Goal: Information Seeking & Learning: Learn about a topic

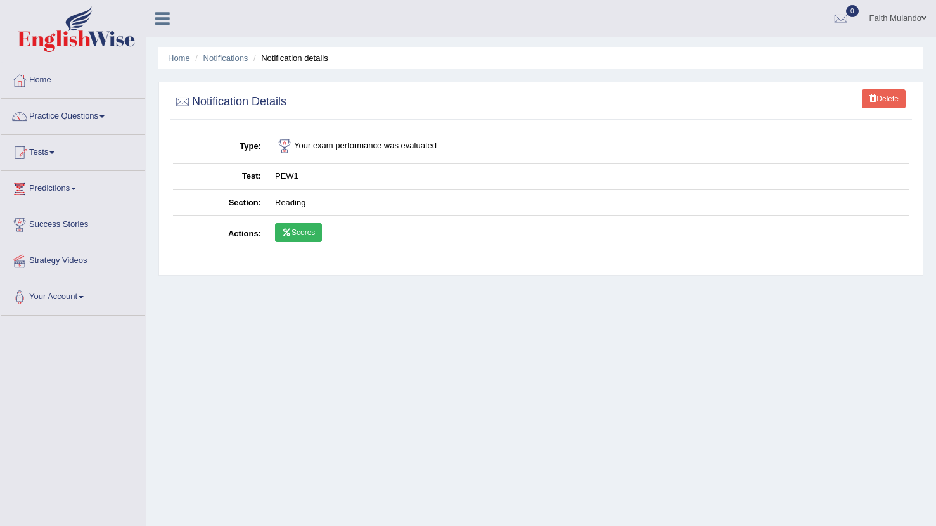
click at [300, 237] on link "Scores" at bounding box center [298, 232] width 47 height 19
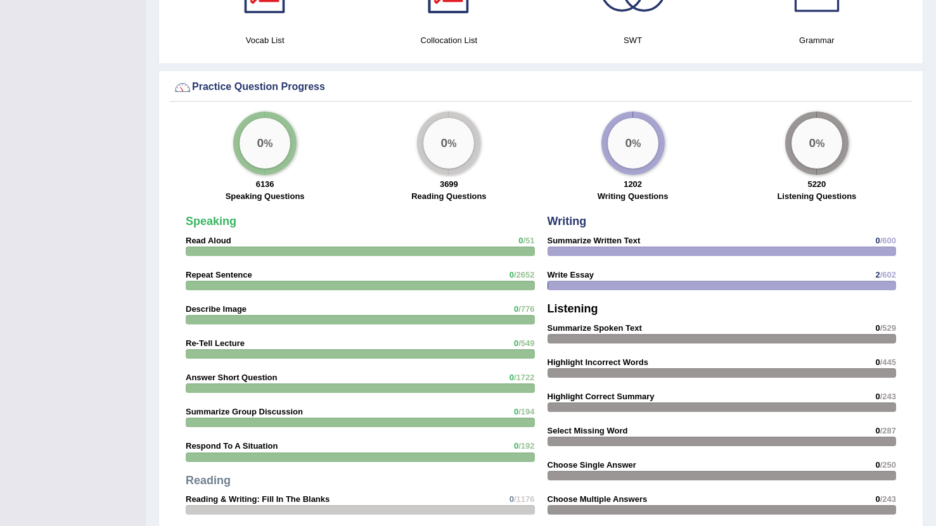
scroll to position [960, 0]
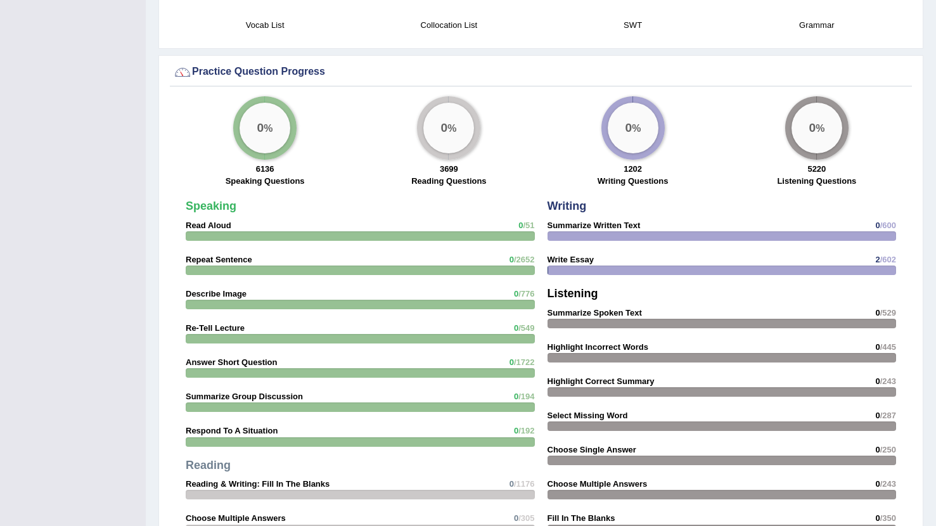
click at [448, 139] on div "0 %" at bounding box center [448, 128] width 51 height 51
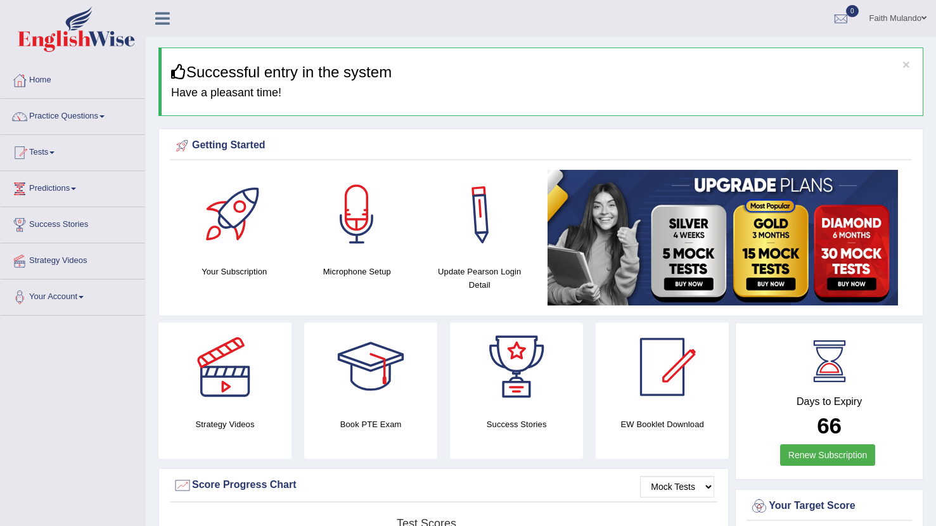
scroll to position [0, 0]
click at [105, 117] on span at bounding box center [102, 116] width 5 height 3
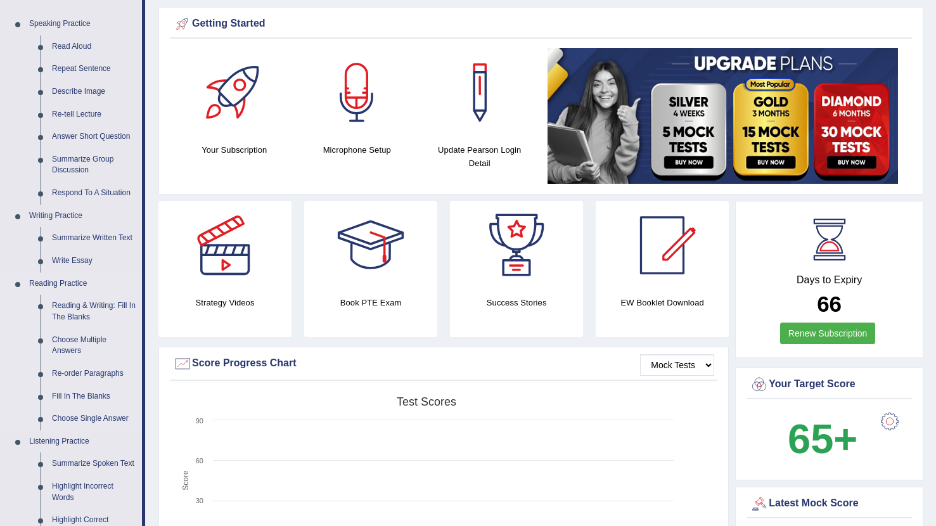
scroll to position [145, 0]
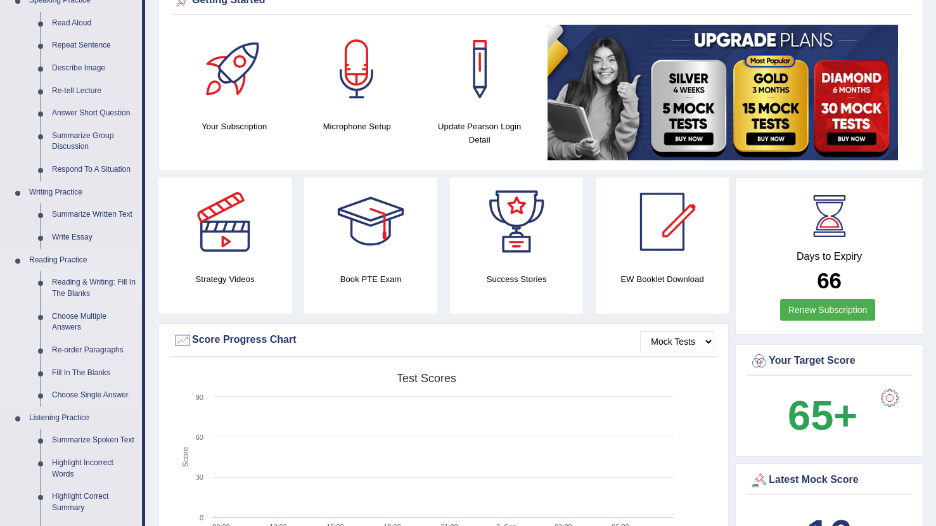
click at [80, 279] on link "Reading & Writing: Fill In The Blanks" at bounding box center [94, 288] width 96 height 34
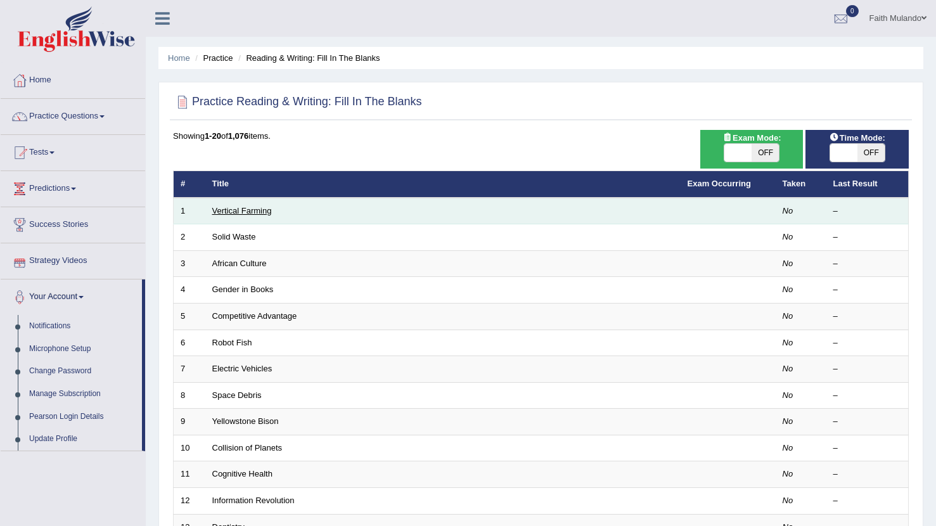
click at [236, 207] on link "Vertical Farming" at bounding box center [242, 211] width 60 height 10
